Goal: Task Accomplishment & Management: Manage account settings

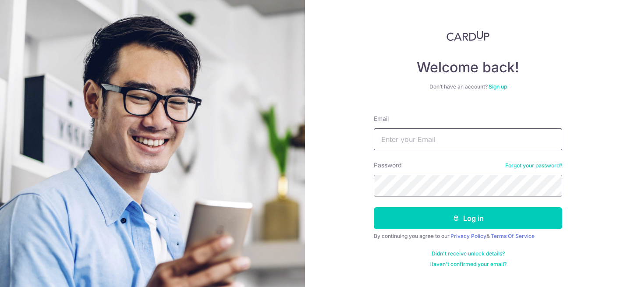
type input "shruti@cardup.co"
click at [486, 219] on button "Log in" at bounding box center [468, 218] width 188 height 22
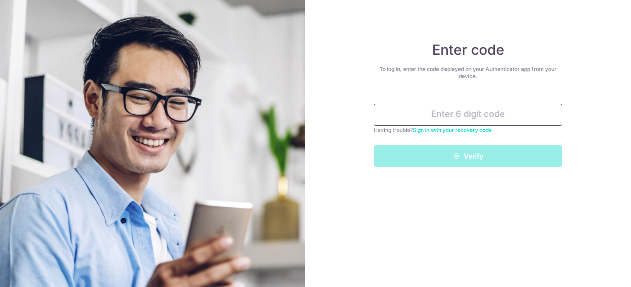
click at [484, 115] on input "text" at bounding box center [468, 115] width 188 height 22
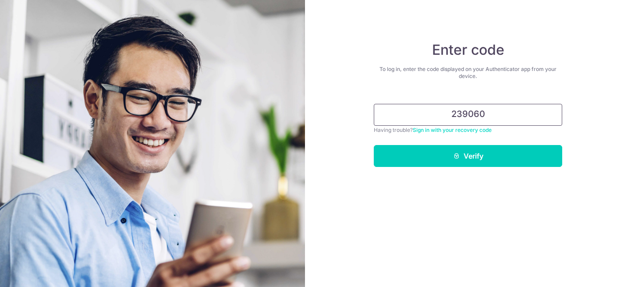
type input "239060"
click at [374, 145] on button "Verify" at bounding box center [468, 156] width 188 height 22
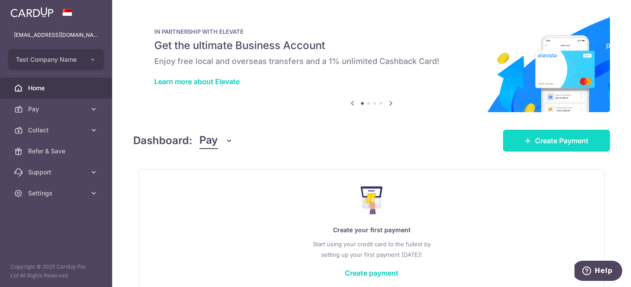
click at [535, 144] on span "Create Payment" at bounding box center [561, 140] width 53 height 11
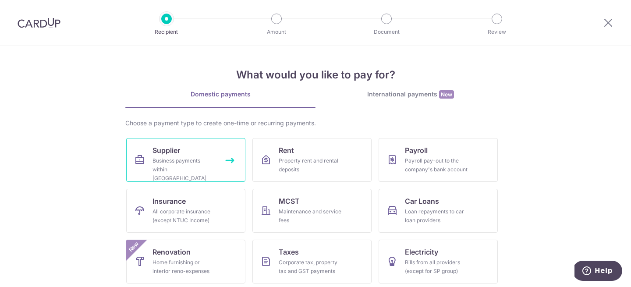
click at [205, 167] on div "Business payments within Singapore" at bounding box center [183, 169] width 63 height 26
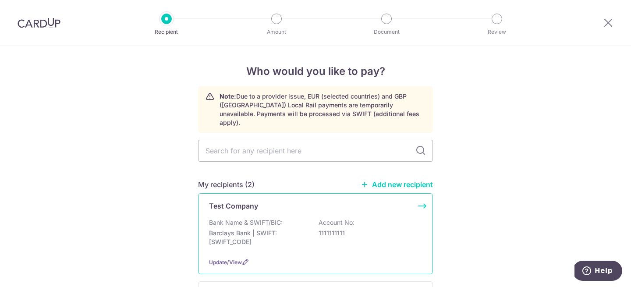
click at [255, 203] on div "Test Company Bank Name & SWIFT/BIC: Barclays Bank | SWIFT: BARCGB22 Account No:…" at bounding box center [315, 233] width 235 height 81
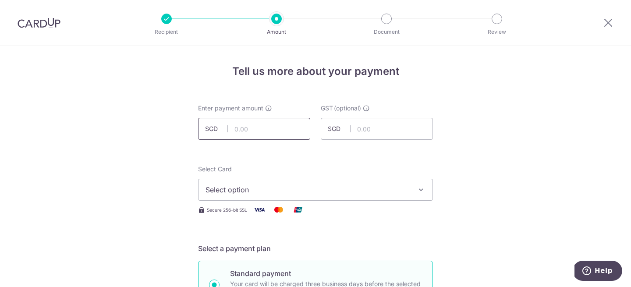
click at [242, 131] on input "text" at bounding box center [254, 129] width 112 height 22
click at [256, 187] on span "Select option" at bounding box center [307, 189] width 204 height 11
type input "3,000.00"
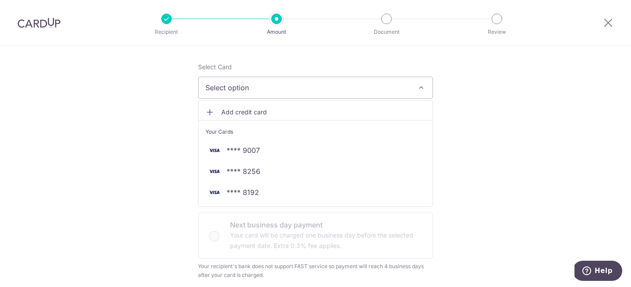
scroll to position [111, 0]
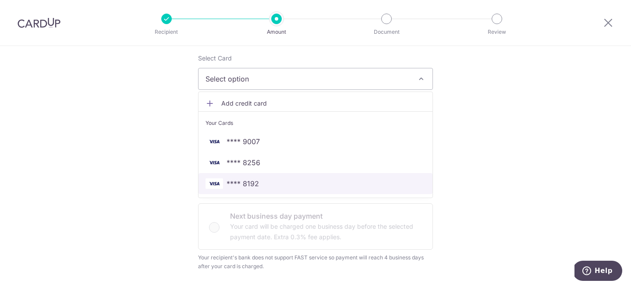
click at [259, 188] on span "**** 8192" at bounding box center [315, 183] width 220 height 11
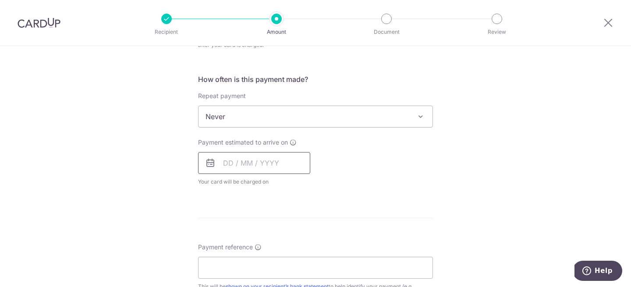
click at [242, 170] on input "text" at bounding box center [254, 163] width 112 height 22
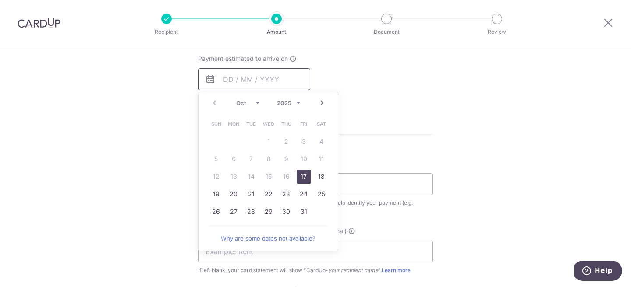
scroll to position [421, 0]
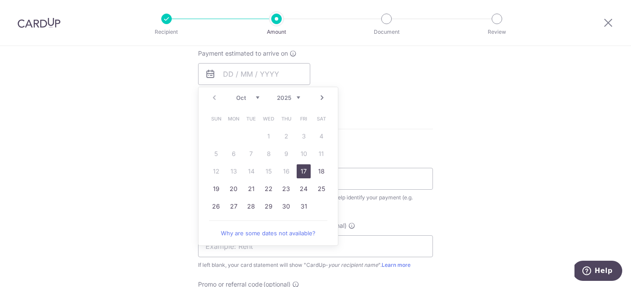
click at [303, 170] on link "17" at bounding box center [304, 171] width 14 height 14
type input "[DATE]"
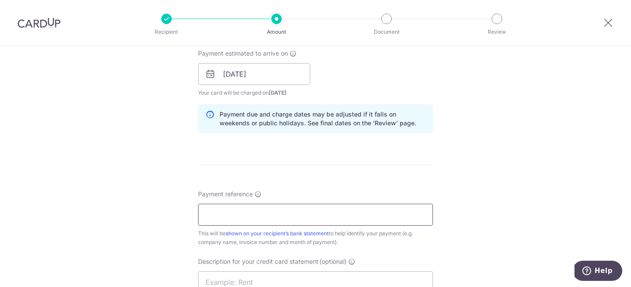
click at [324, 209] on input "Payment reference" at bounding box center [315, 215] width 235 height 22
type input "ref"
click at [419, 177] on form "Enter payment amount SGD 3,000.00 3000.00 GST (optional) SGD Select Card **** 8…" at bounding box center [315, 87] width 235 height 809
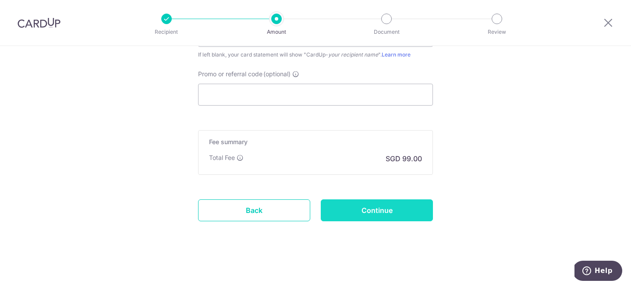
click at [390, 202] on input "Continue" at bounding box center [377, 210] width 112 height 22
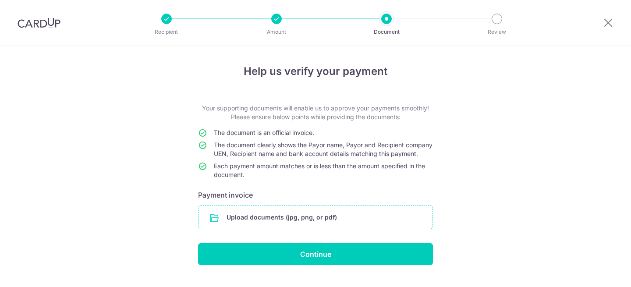
click at [302, 225] on input "file" at bounding box center [315, 217] width 234 height 23
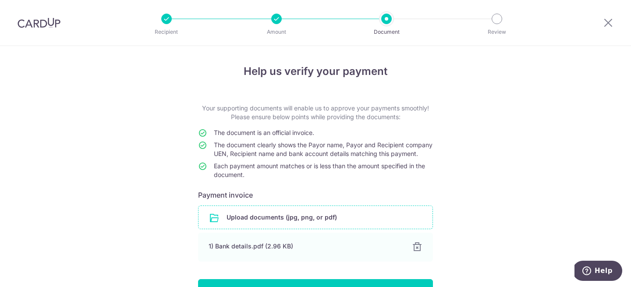
scroll to position [64, 0]
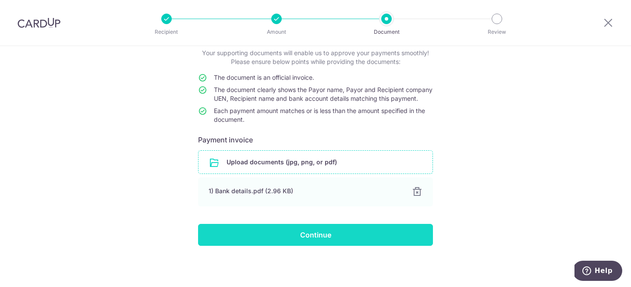
click at [326, 234] on input "Continue" at bounding box center [315, 235] width 235 height 22
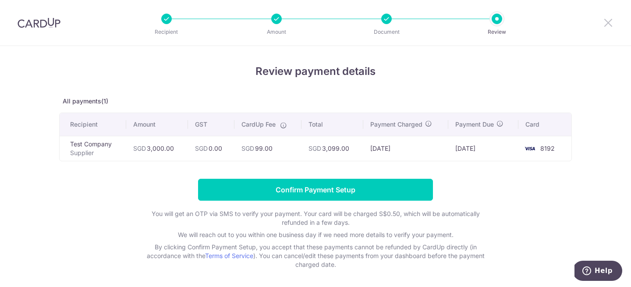
click at [609, 21] on icon at bounding box center [608, 22] width 11 height 11
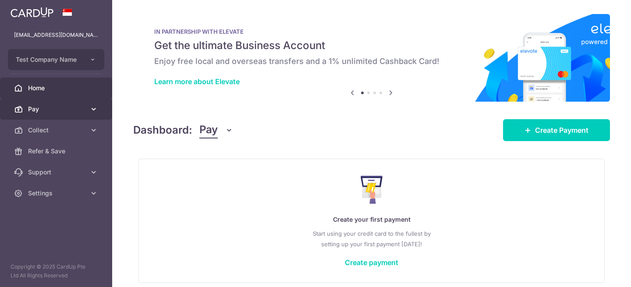
click at [84, 109] on span "Pay" at bounding box center [57, 109] width 58 height 9
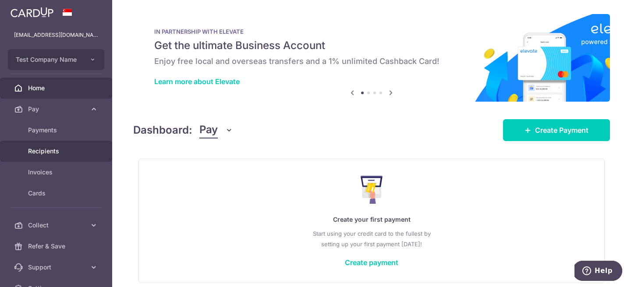
click at [72, 151] on span "Recipients" at bounding box center [57, 151] width 58 height 9
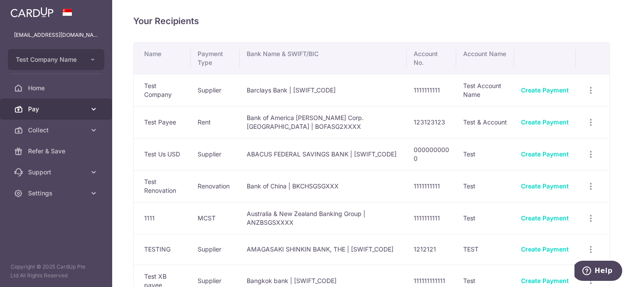
click at [56, 109] on span "Pay" at bounding box center [57, 109] width 58 height 9
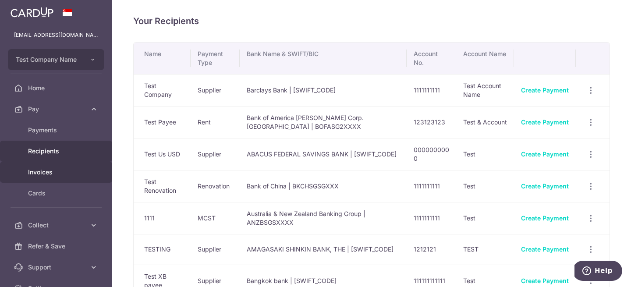
click at [60, 166] on link "Invoices" at bounding box center [56, 172] width 112 height 21
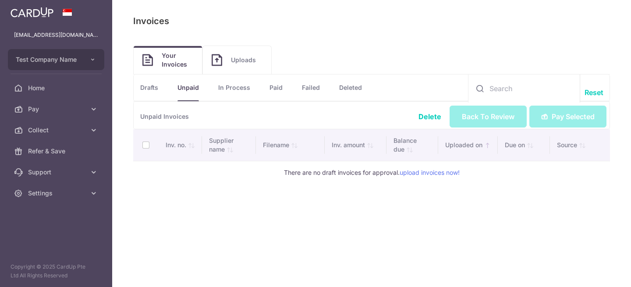
click at [68, 116] on link "Pay" at bounding box center [56, 109] width 112 height 21
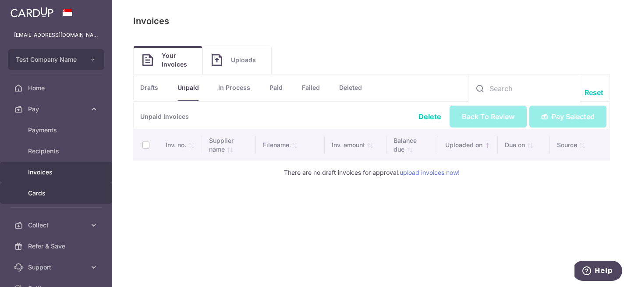
click at [73, 191] on span "Cards" at bounding box center [57, 193] width 58 height 9
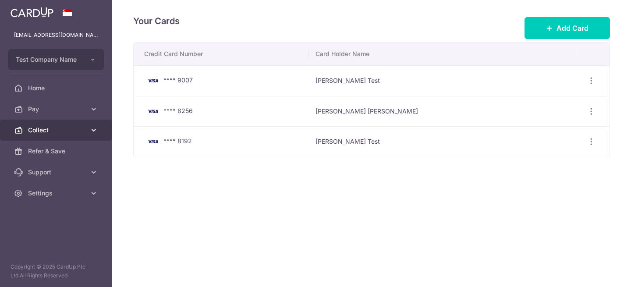
click at [60, 130] on span "Collect" at bounding box center [57, 130] width 58 height 9
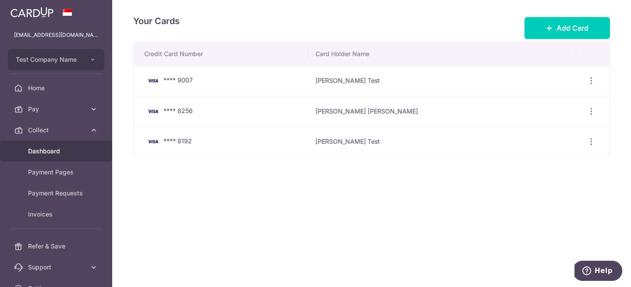
click at [60, 151] on span "Dashboard" at bounding box center [57, 151] width 58 height 9
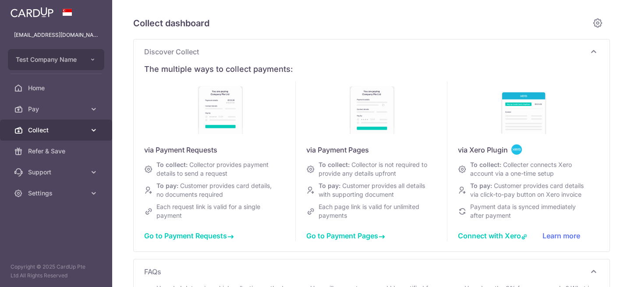
click at [92, 129] on icon at bounding box center [93, 130] width 9 height 9
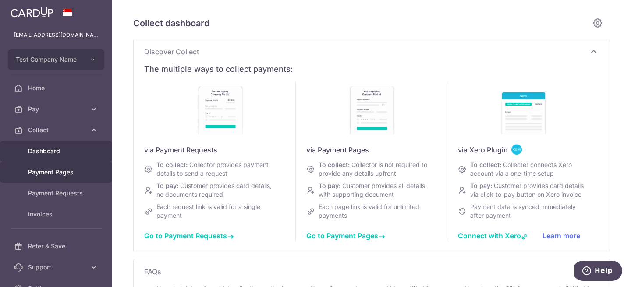
click at [79, 170] on span "Payment Pages" at bounding box center [57, 172] width 58 height 9
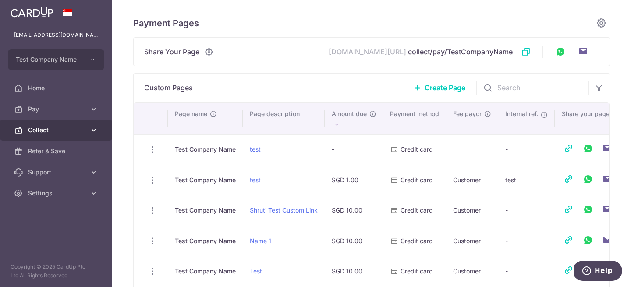
click at [79, 137] on link "Collect" at bounding box center [56, 130] width 112 height 21
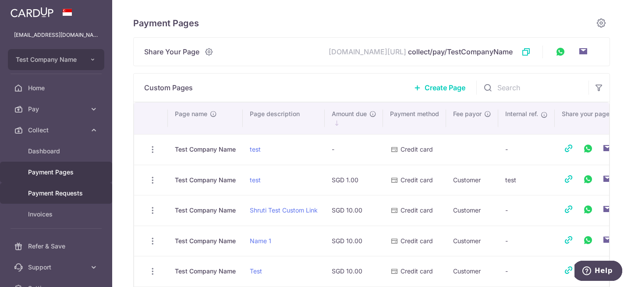
click at [73, 184] on link "Payment Requests" at bounding box center [56, 193] width 112 height 21
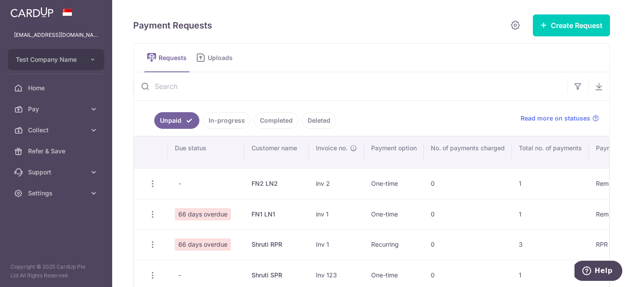
click at [229, 66] on link "Uploads" at bounding box center [216, 58] width 46 height 28
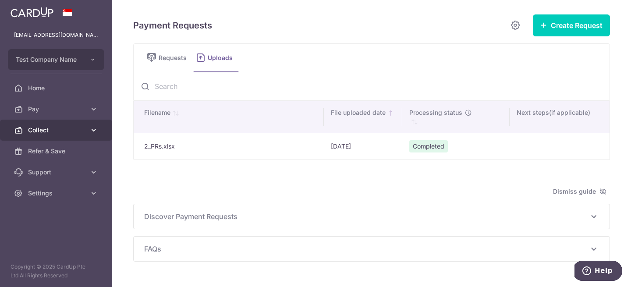
click at [80, 126] on span "Collect" at bounding box center [57, 130] width 58 height 9
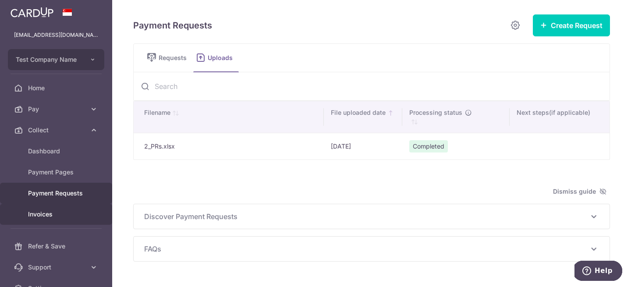
click at [64, 216] on span "Invoices" at bounding box center [57, 214] width 58 height 9
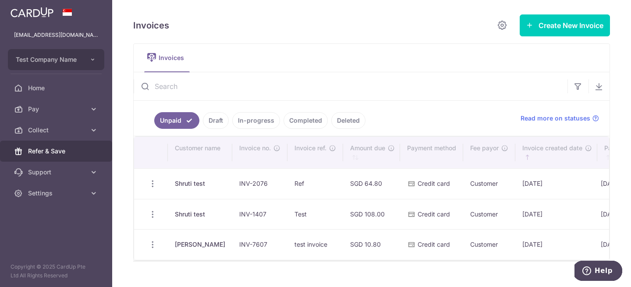
click at [58, 155] on span "Refer & Save" at bounding box center [57, 151] width 58 height 9
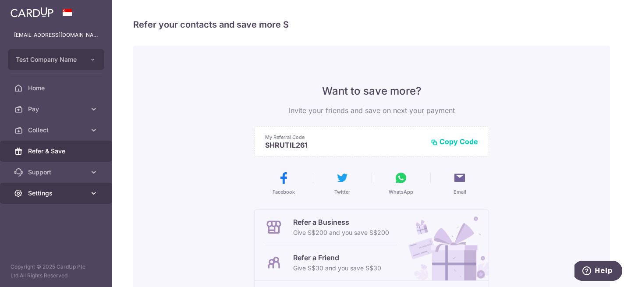
click at [73, 194] on span "Settings" at bounding box center [57, 193] width 58 height 9
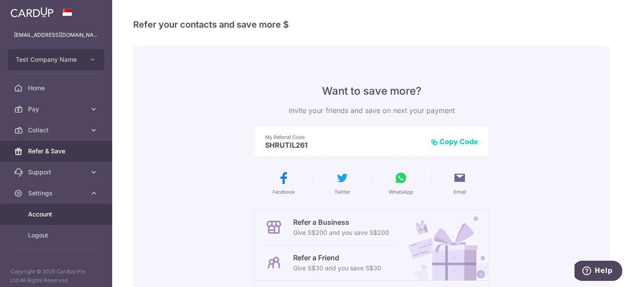
click at [71, 214] on span "Account" at bounding box center [57, 214] width 58 height 9
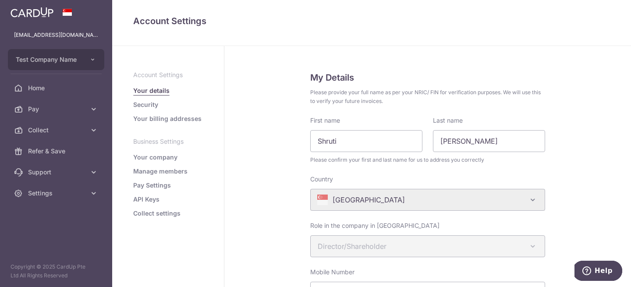
click at [144, 104] on link "Security" at bounding box center [145, 104] width 25 height 9
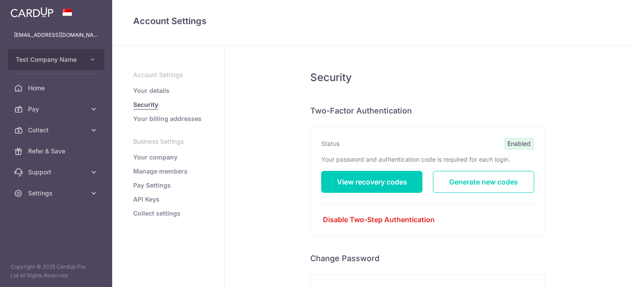
click at [172, 117] on link "Your billing addresses" at bounding box center [167, 118] width 68 height 9
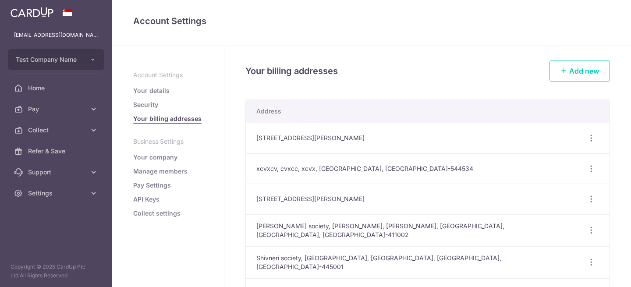
click at [163, 159] on link "Your company" at bounding box center [155, 157] width 44 height 9
click at [148, 157] on link "Your company" at bounding box center [155, 157] width 44 height 9
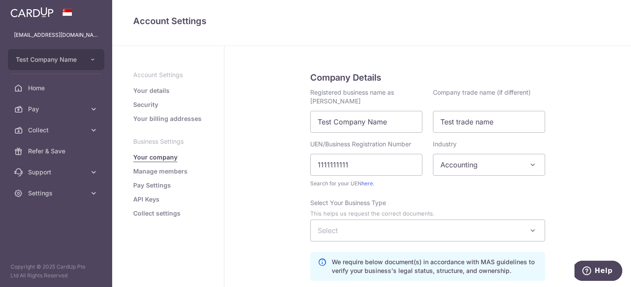
click at [164, 169] on link "Manage members" at bounding box center [160, 171] width 54 height 9
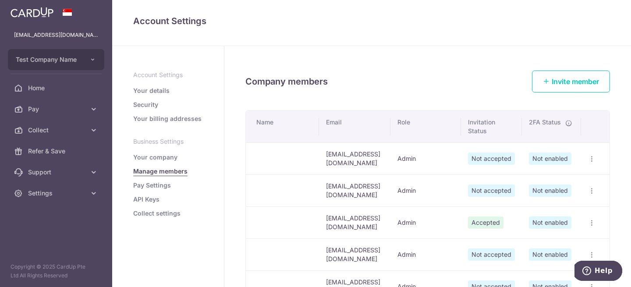
click at [152, 185] on link "Pay Settings" at bounding box center [152, 185] width 38 height 9
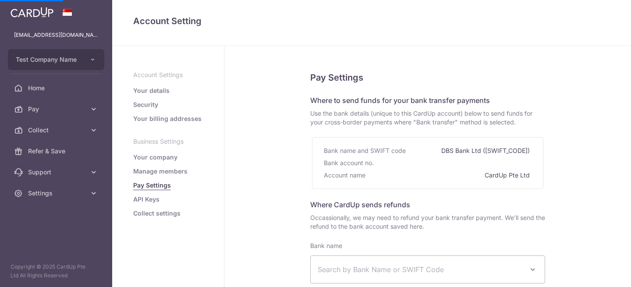
select select
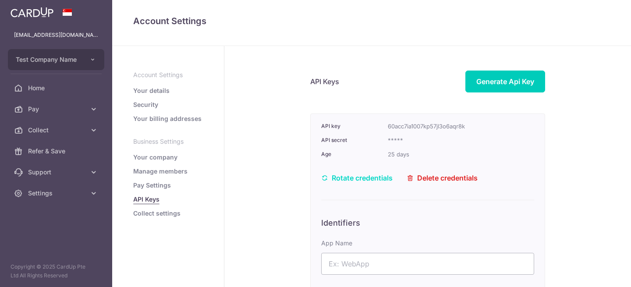
click at [174, 215] on link "Collect settings" at bounding box center [156, 213] width 47 height 9
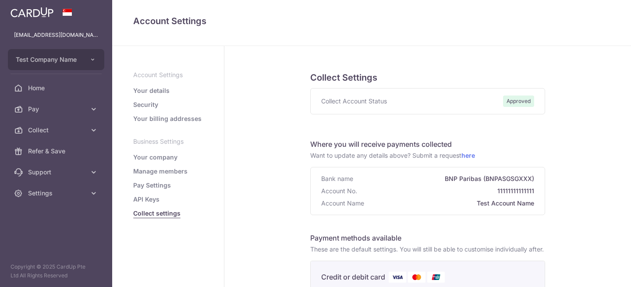
click at [47, 194] on span "Settings" at bounding box center [57, 193] width 58 height 9
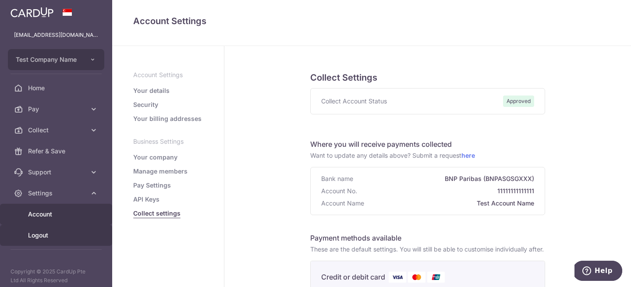
click at [68, 237] on span "Logout" at bounding box center [57, 235] width 58 height 9
